Goal: Task Accomplishment & Management: Use online tool/utility

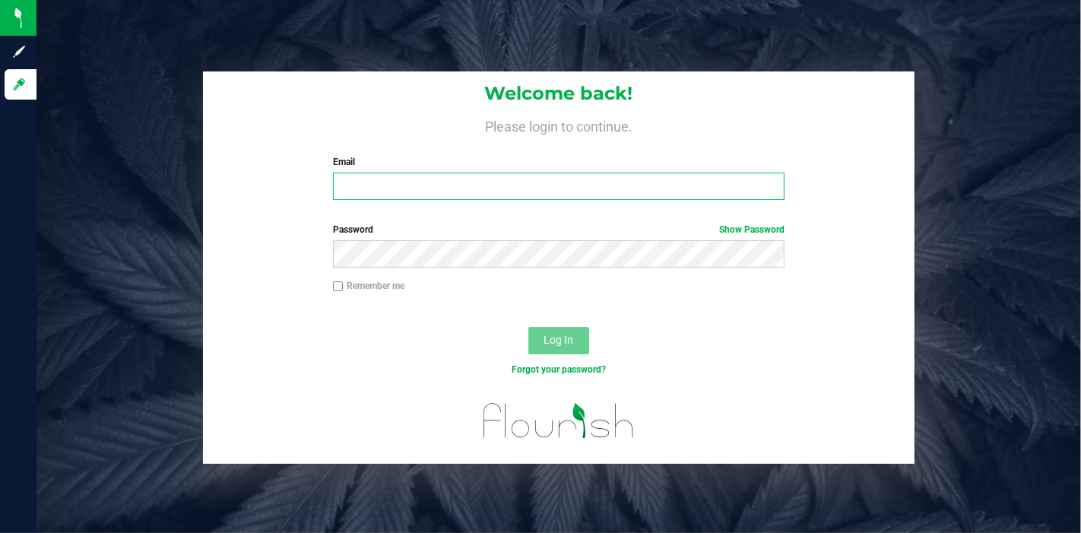
type input "[EMAIL_ADDRESS][DOMAIN_NAME]"
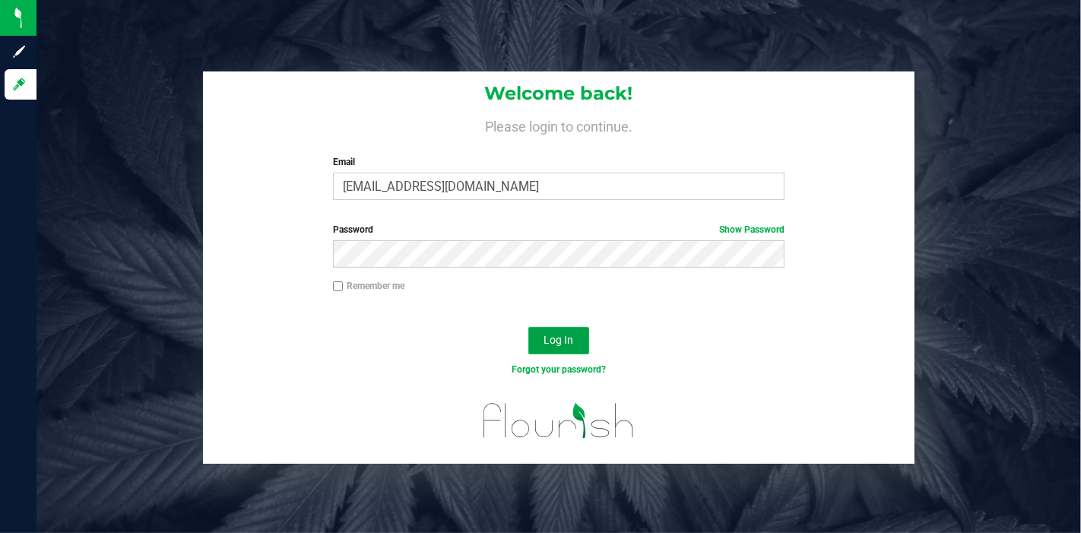
click at [564, 343] on span "Log In" at bounding box center [559, 340] width 30 height 12
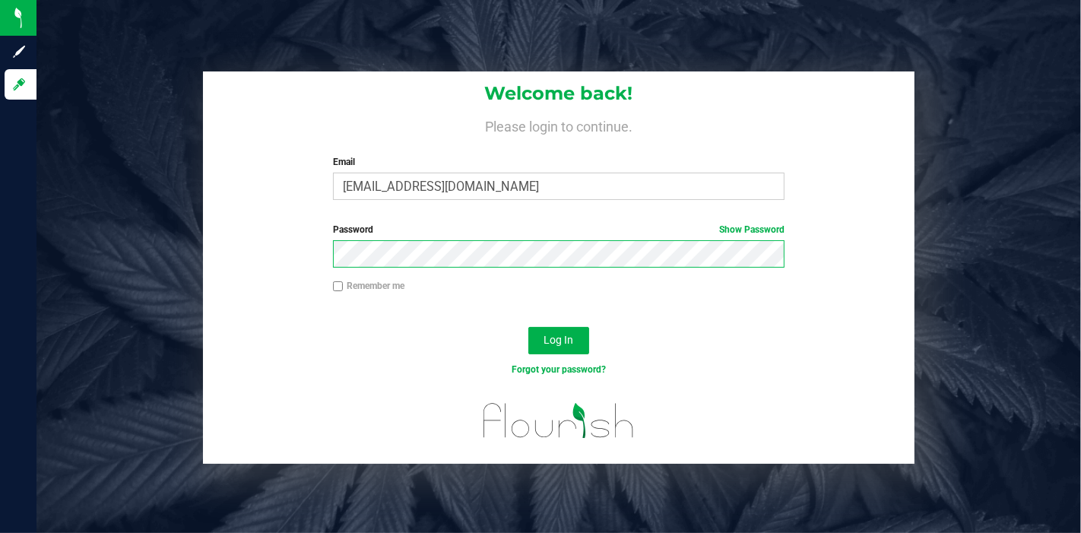
click at [528, 327] on button "Log In" at bounding box center [558, 340] width 61 height 27
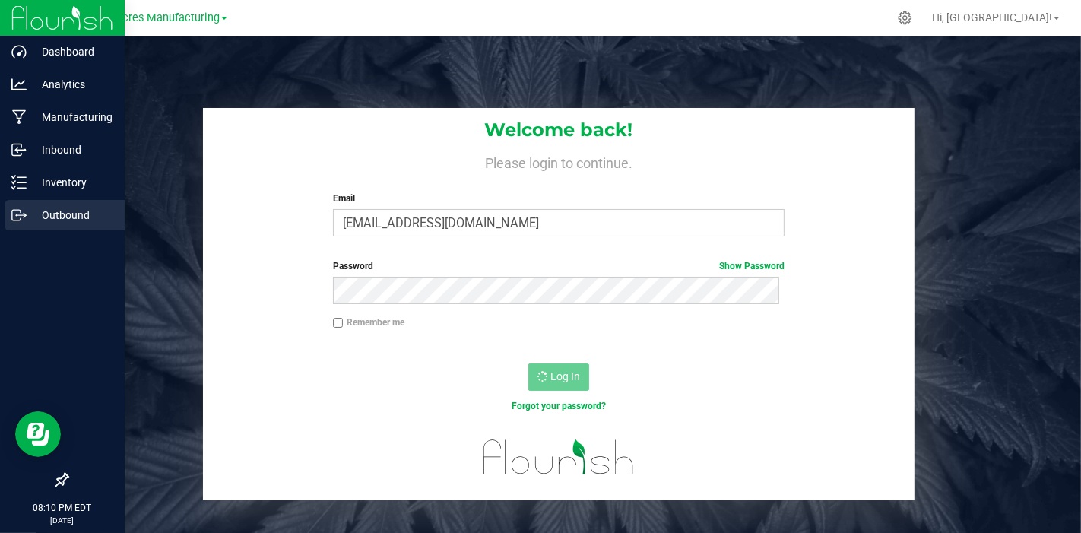
click at [43, 218] on p "Outbound" at bounding box center [72, 215] width 91 height 18
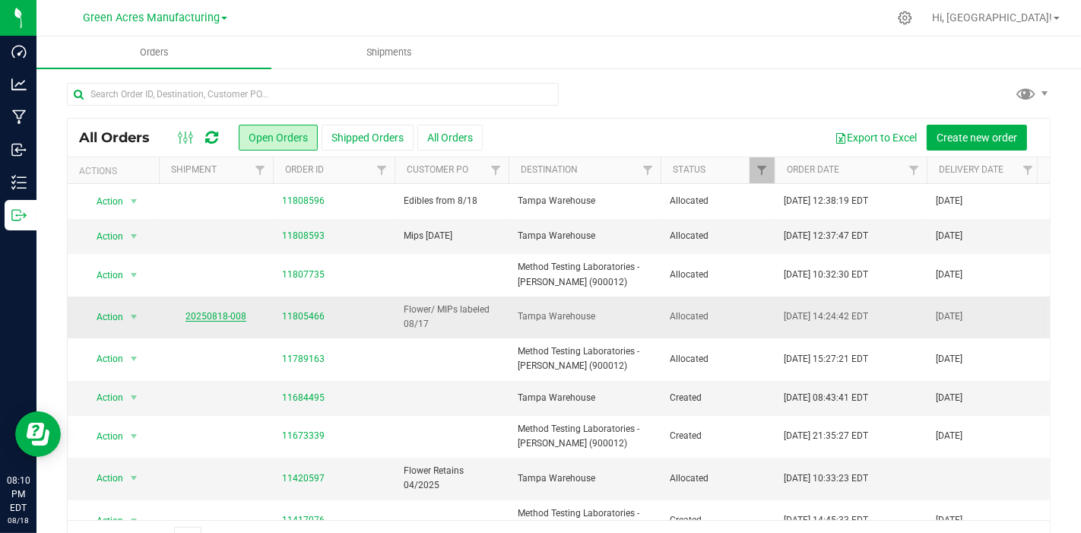
click at [204, 318] on link "20250818-008" at bounding box center [215, 316] width 61 height 11
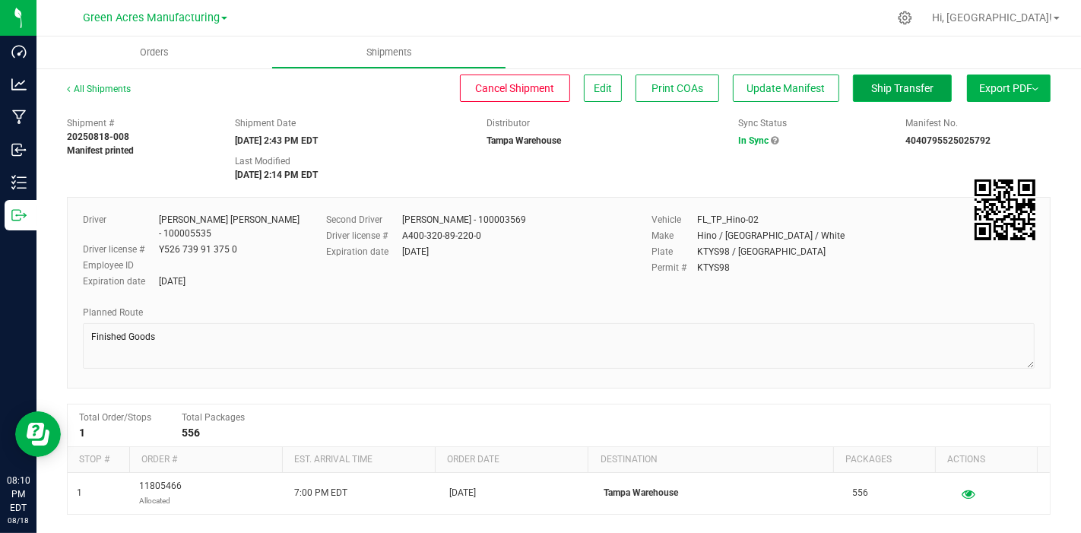
click at [888, 82] on span "Ship Transfer" at bounding box center [902, 88] width 62 height 12
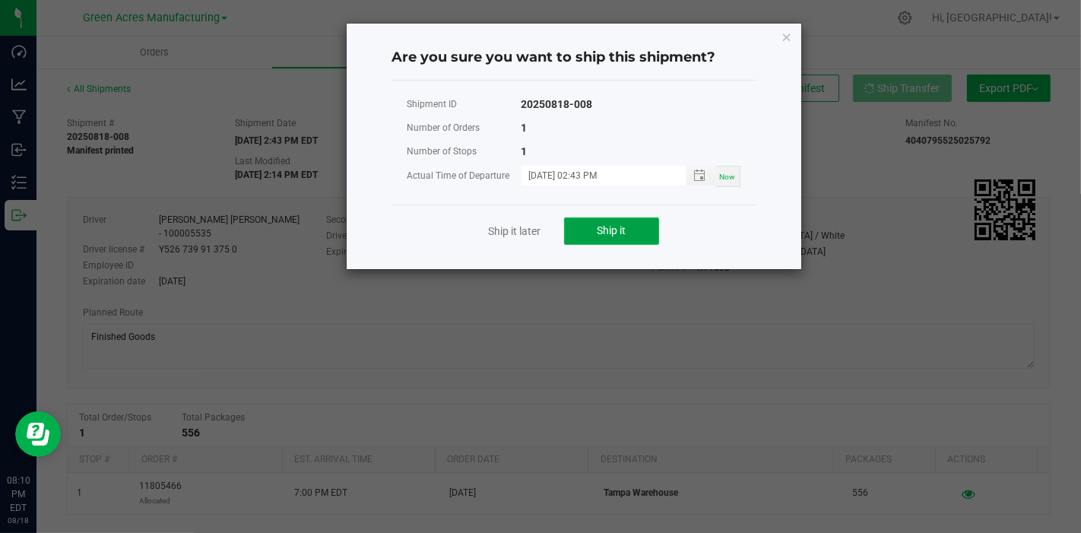
click at [623, 228] on span "Ship it" at bounding box center [611, 230] width 29 height 12
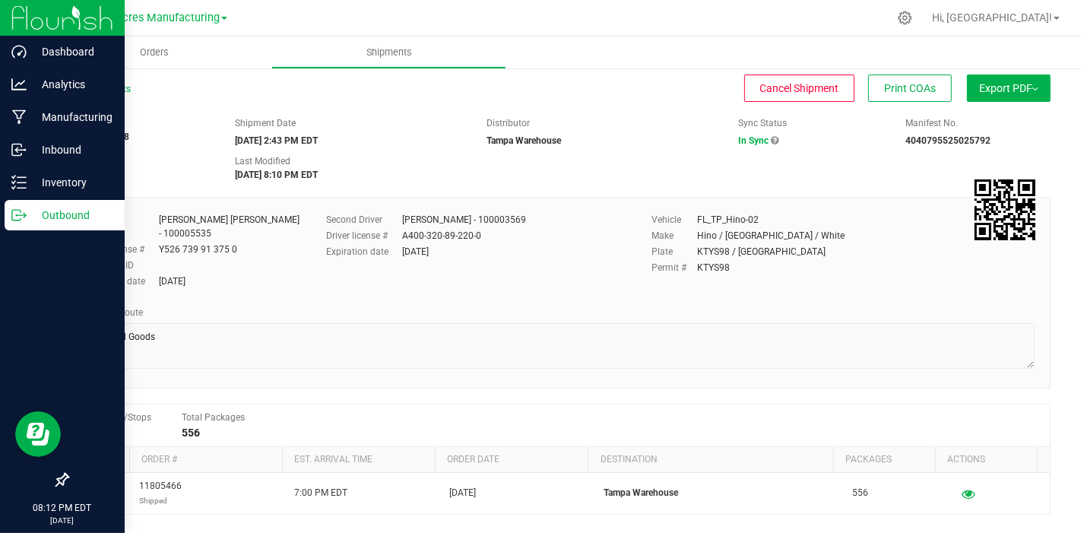
click at [30, 218] on p "Outbound" at bounding box center [72, 215] width 91 height 18
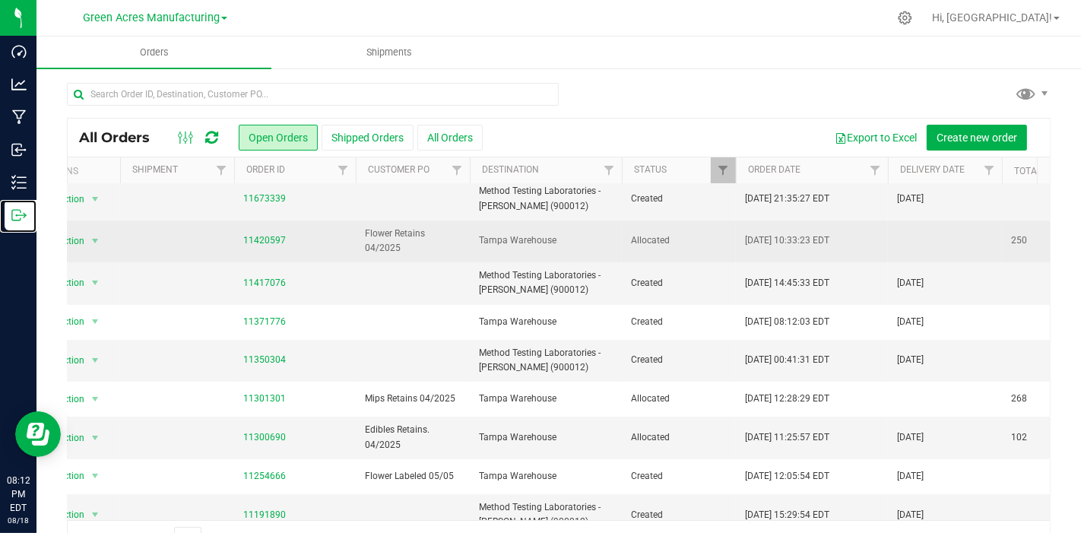
scroll to position [0, 39]
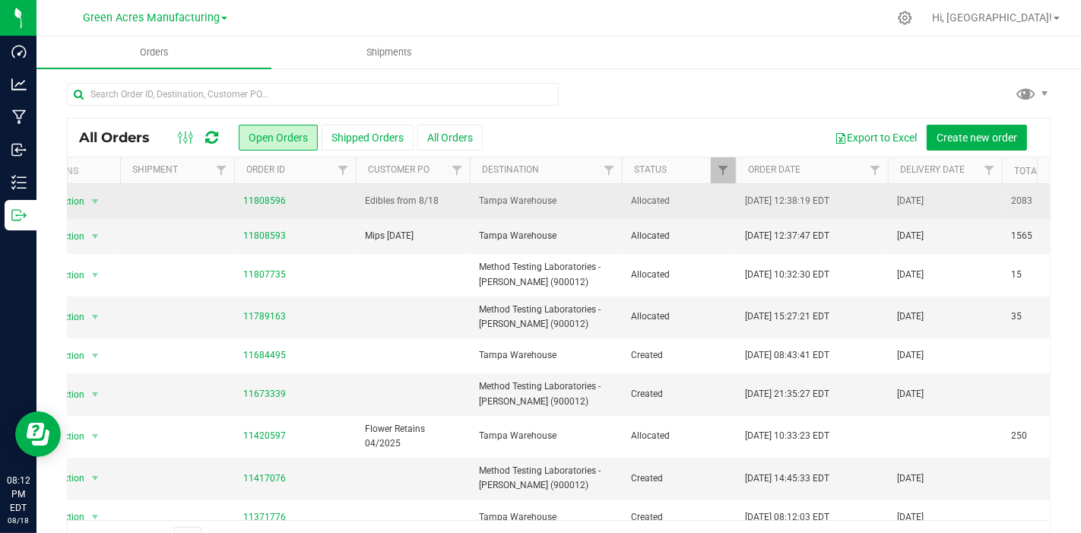
click at [416, 204] on span "Edibles from 8/18" at bounding box center [413, 201] width 96 height 14
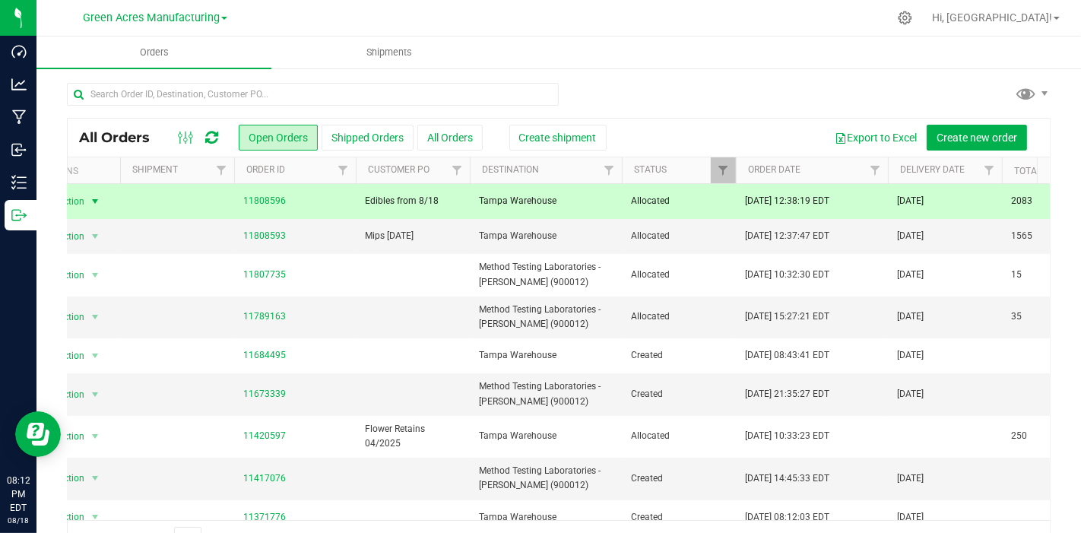
click at [416, 204] on span "Edibles from 8/18" at bounding box center [413, 201] width 96 height 14
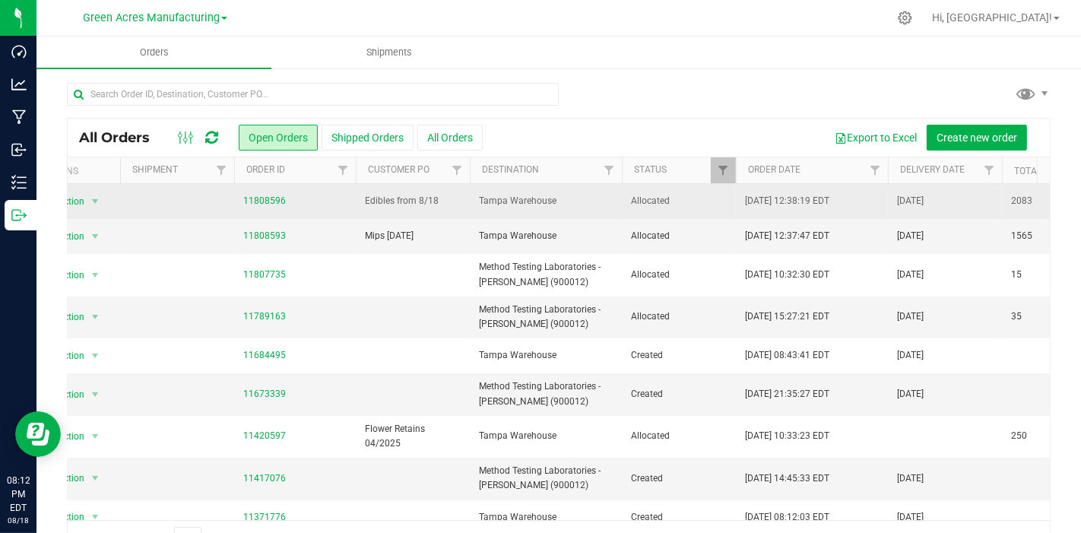
click at [437, 207] on span "Edibles from 8/18" at bounding box center [413, 201] width 96 height 14
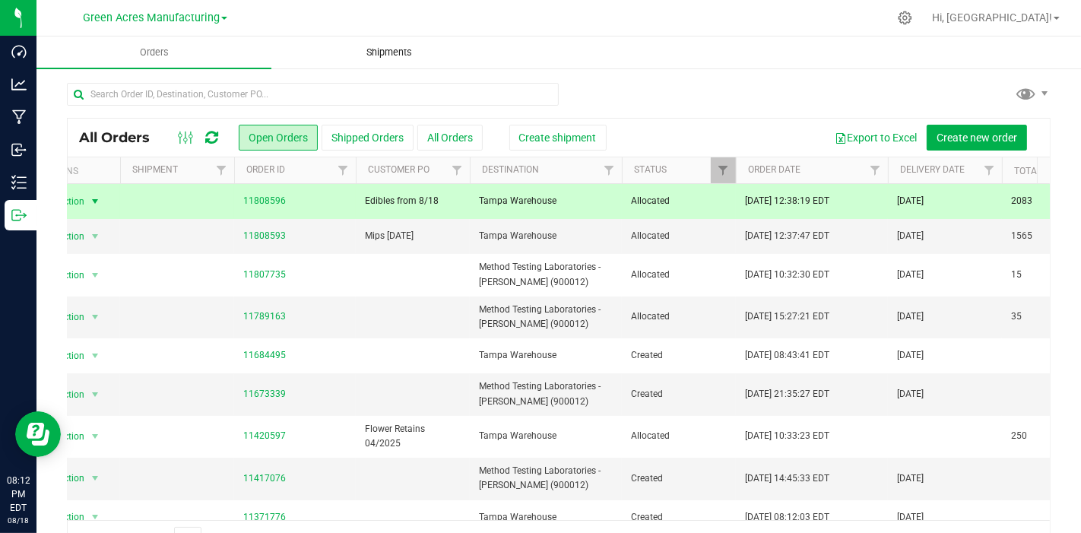
click at [408, 49] on span "Shipments" at bounding box center [389, 53] width 87 height 14
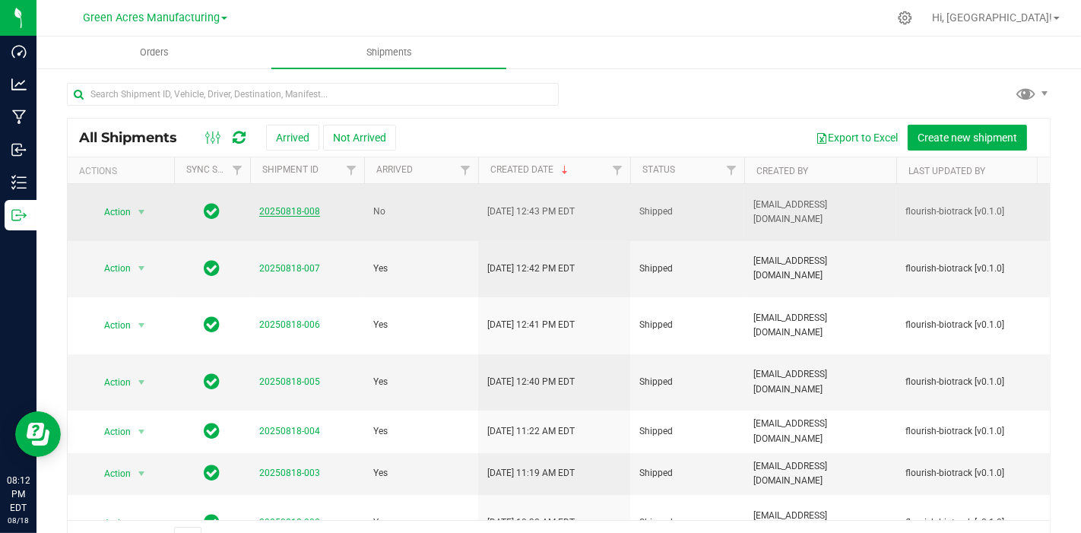
click at [287, 211] on link "20250818-008" at bounding box center [289, 211] width 61 height 11
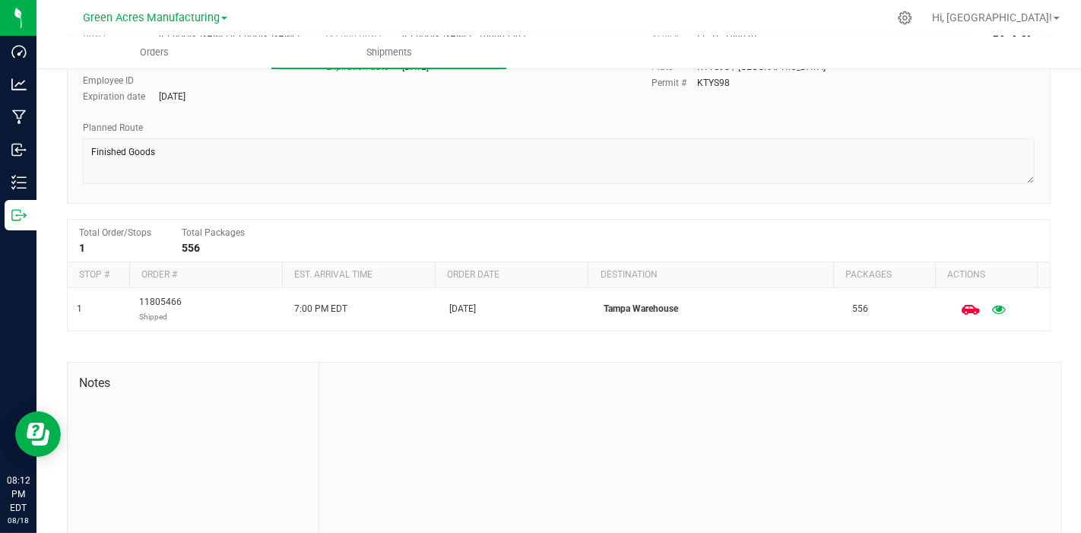
scroll to position [185, 0]
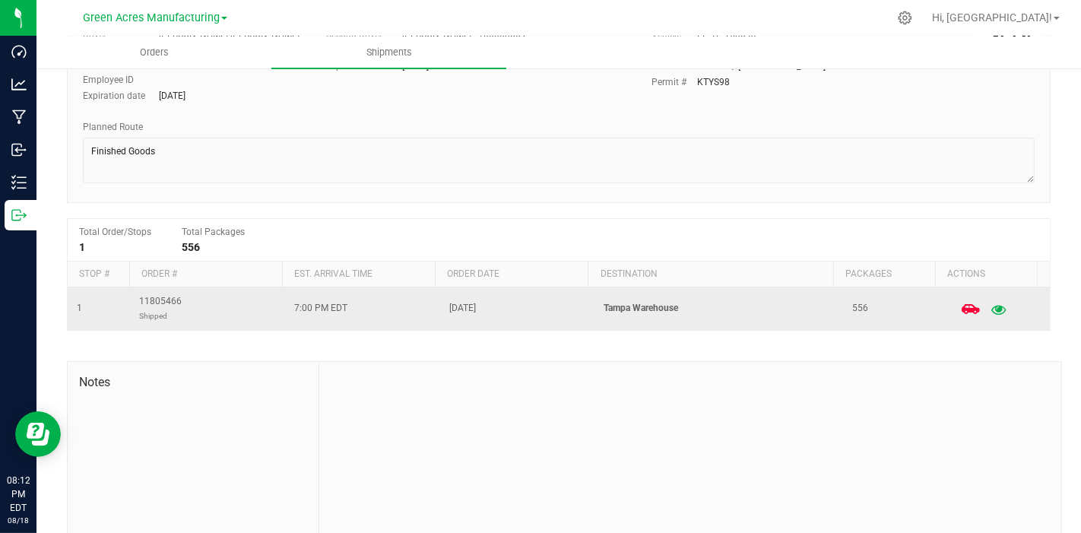
click at [984, 309] on button "button" at bounding box center [997, 308] width 27 height 33
